Goal: Check status

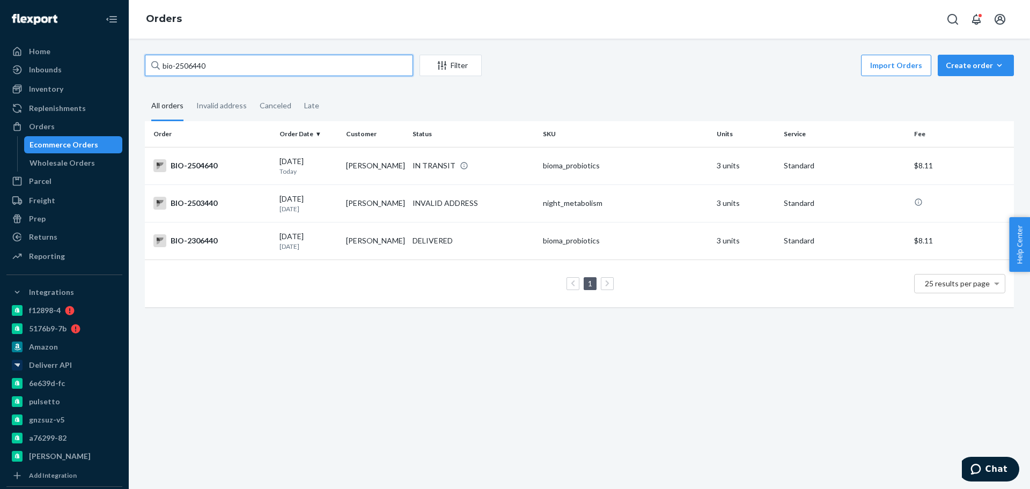
click at [190, 63] on input "bio-2506440" at bounding box center [279, 65] width 268 height 21
click at [190, 64] on input "bio-2506440" at bounding box center [279, 65] width 268 height 21
paste input "97"
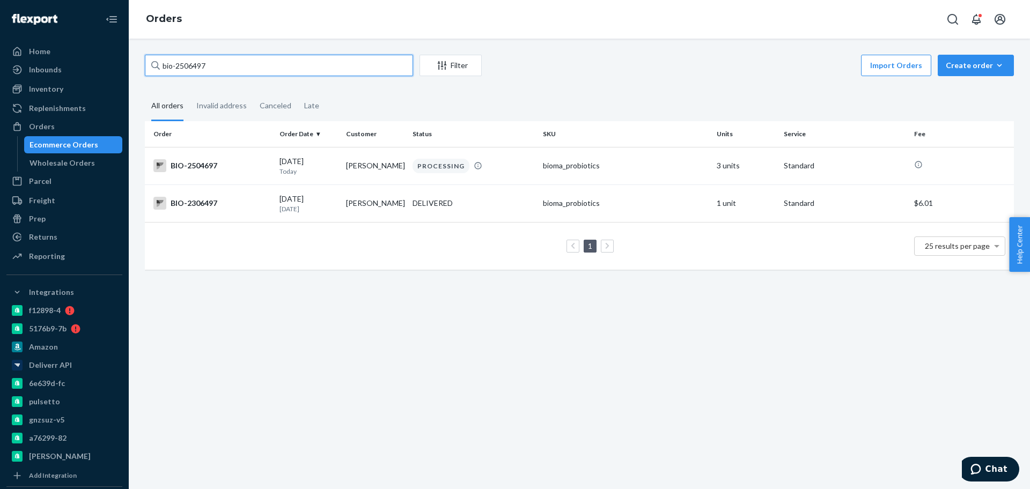
click at [193, 70] on input "bio-2506497" at bounding box center [279, 65] width 268 height 21
drag, startPoint x: 193, startPoint y: 71, endPoint x: 302, endPoint y: 156, distance: 138.8
click at [193, 70] on input "bio-2506497" at bounding box center [279, 65] width 268 height 21
paste input "405658"
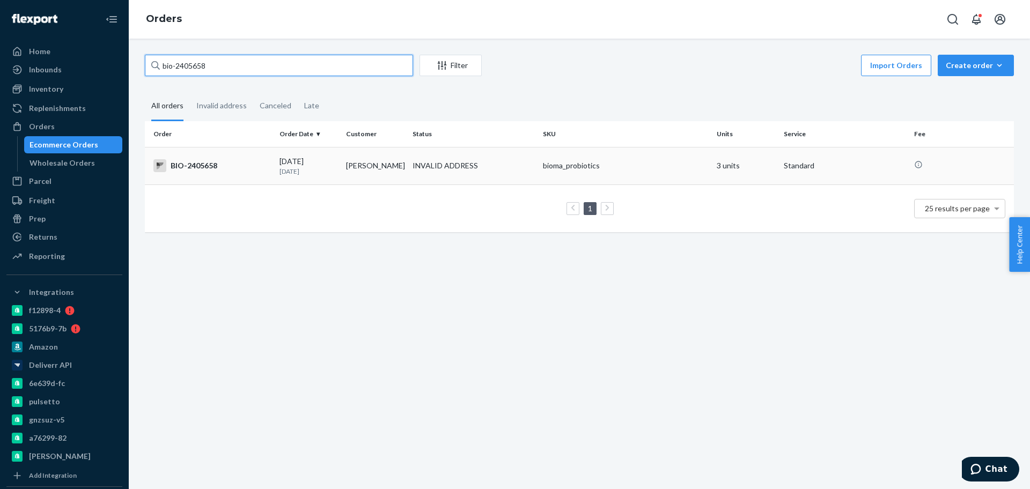
type input "bio-2405658"
click at [320, 169] on p "[DATE]" at bounding box center [309, 171] width 58 height 9
